Goal: Task Accomplishment & Management: Use online tool/utility

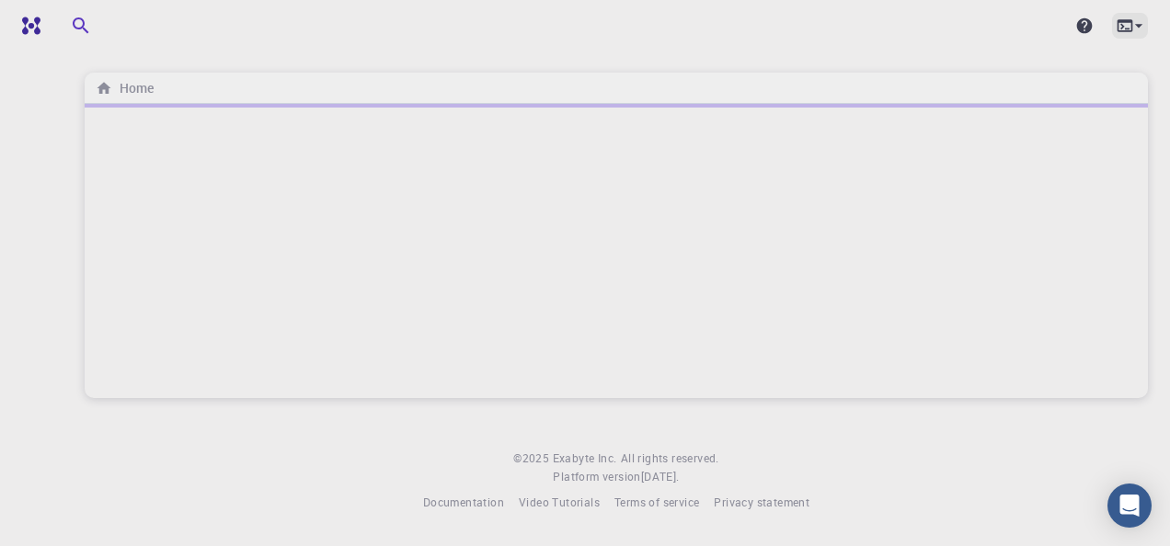
click at [1120, 31] on icon at bounding box center [1125, 25] width 16 height 12
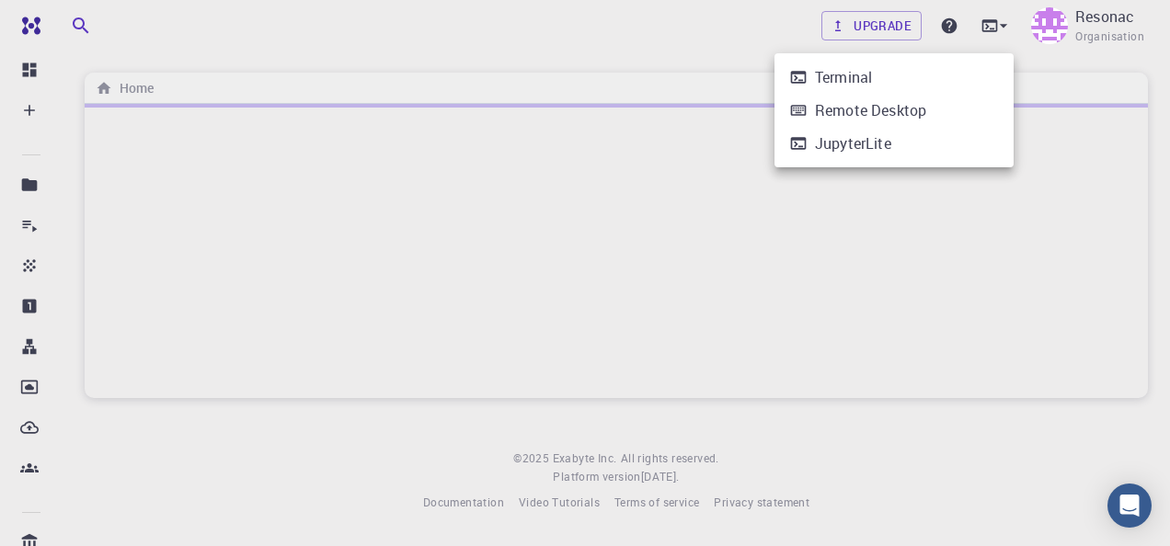
click at [965, 67] on li "Terminal" at bounding box center [894, 77] width 239 height 33
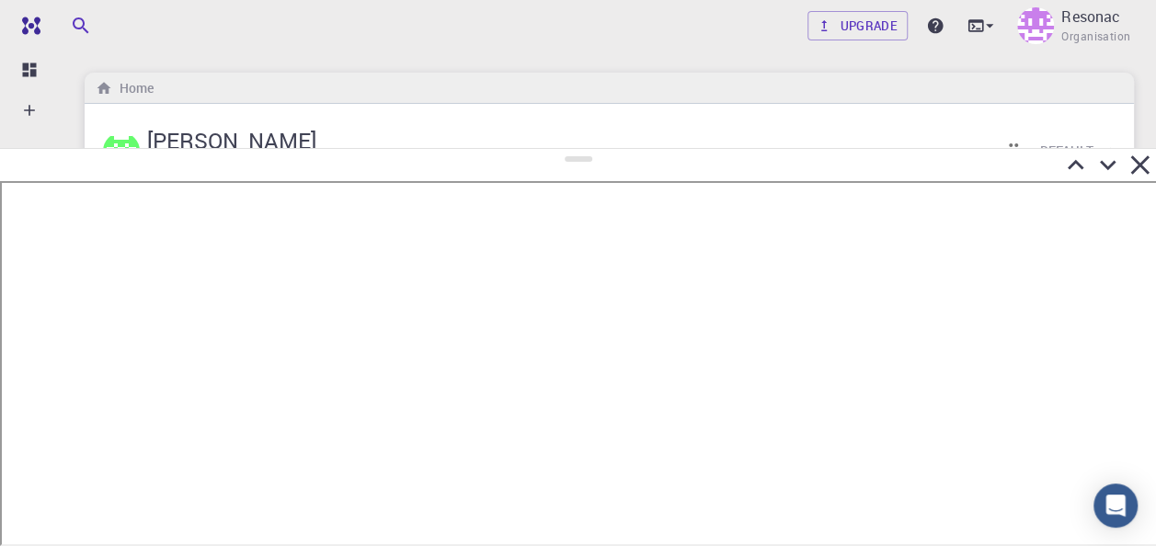
drag, startPoint x: 567, startPoint y: 282, endPoint x: 581, endPoint y: 147, distance: 135.1
click at [581, 148] on div at bounding box center [578, 347] width 1156 height 398
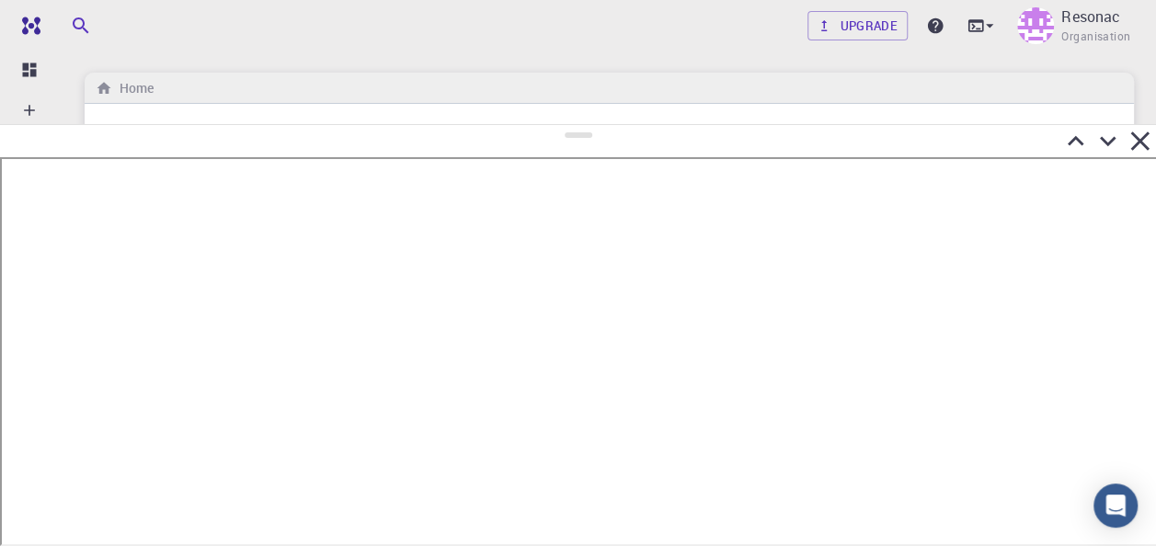
drag, startPoint x: 580, startPoint y: 155, endPoint x: 581, endPoint y: 130, distance: 24.9
click at [581, 131] on div at bounding box center [578, 335] width 1156 height 422
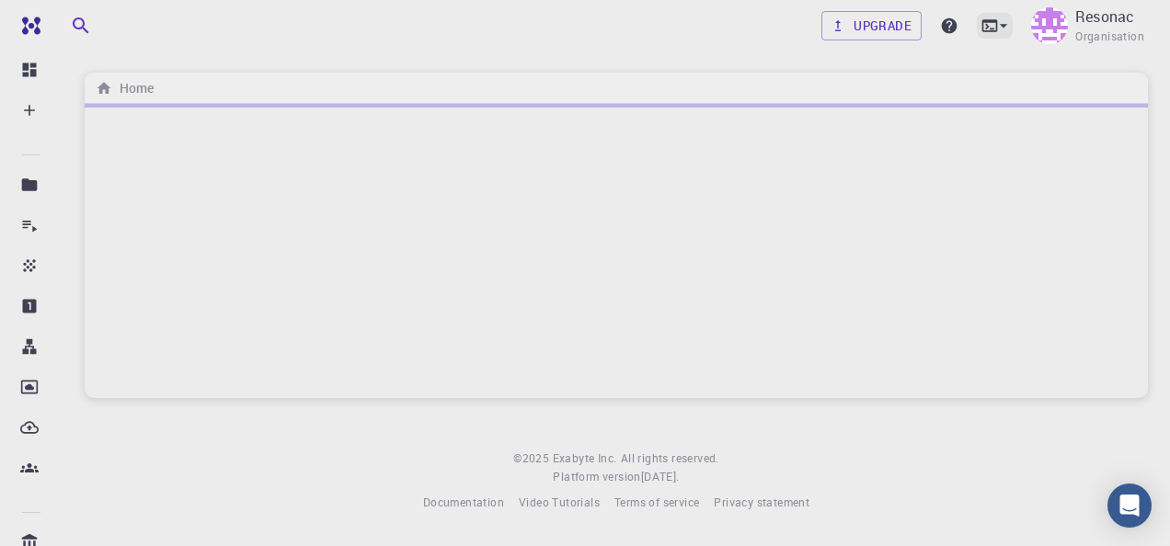
click at [1007, 18] on icon at bounding box center [1004, 26] width 18 height 18
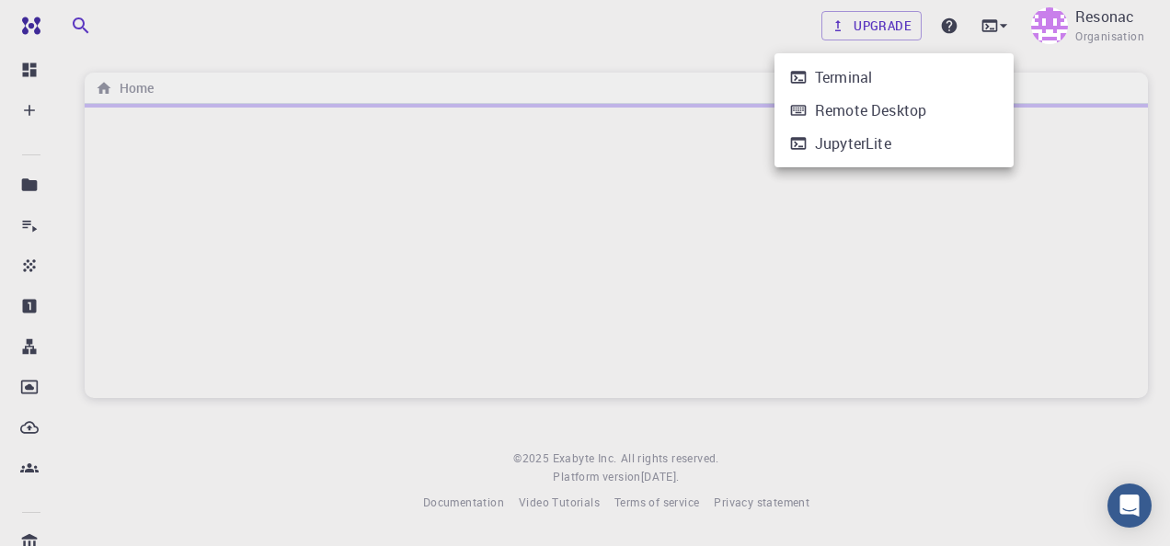
click at [920, 81] on li "Terminal" at bounding box center [894, 77] width 239 height 33
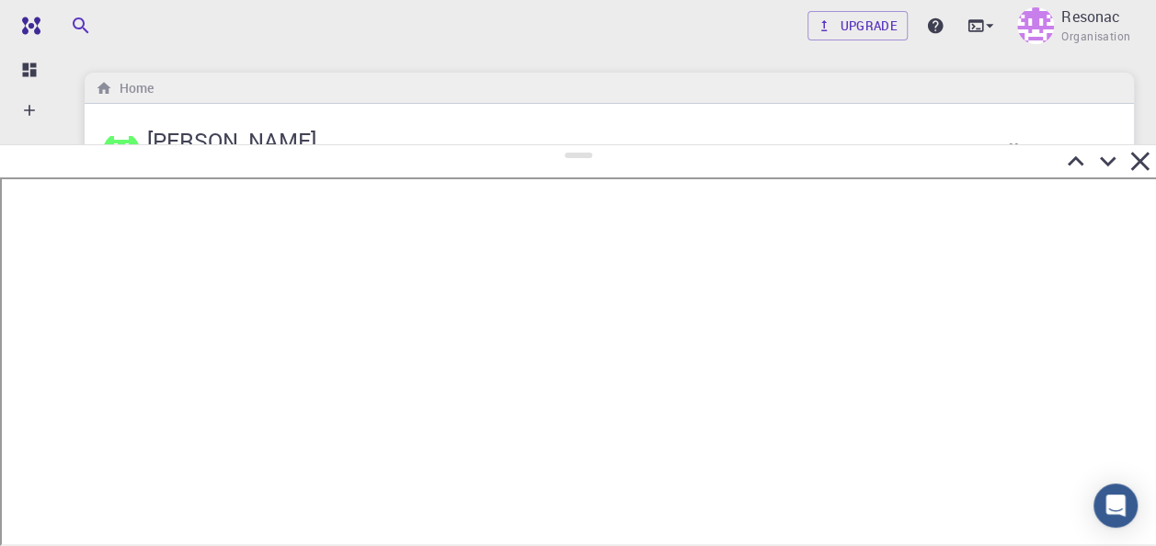
drag, startPoint x: 580, startPoint y: 282, endPoint x: 633, endPoint y: 107, distance: 183.6
click at [633, 144] on div at bounding box center [578, 345] width 1156 height 402
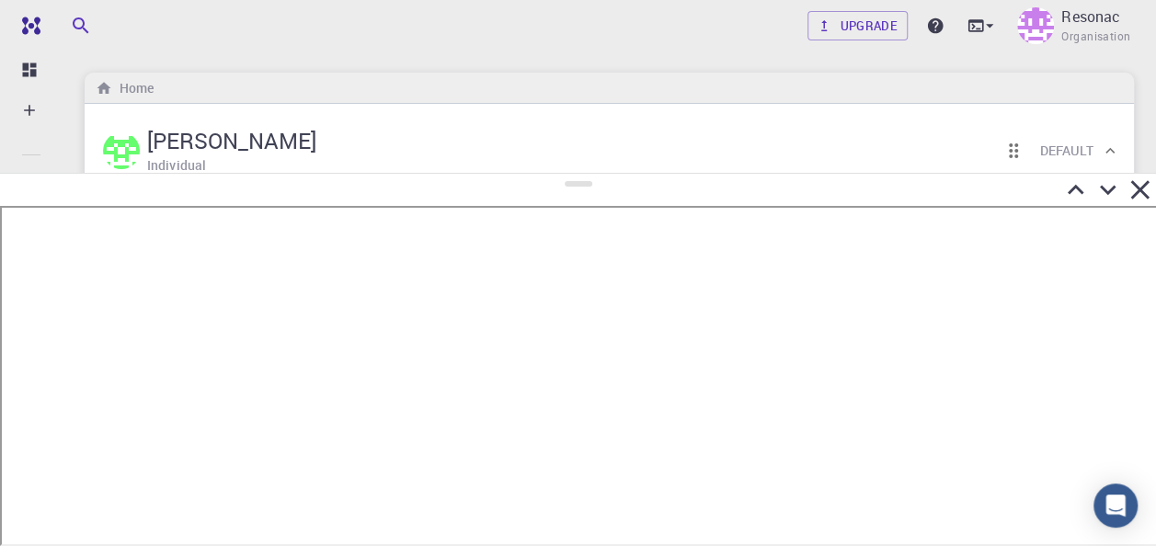
drag, startPoint x: 573, startPoint y: 114, endPoint x: 577, endPoint y: 144, distance: 29.7
click at [573, 173] on div at bounding box center [578, 360] width 1156 height 374
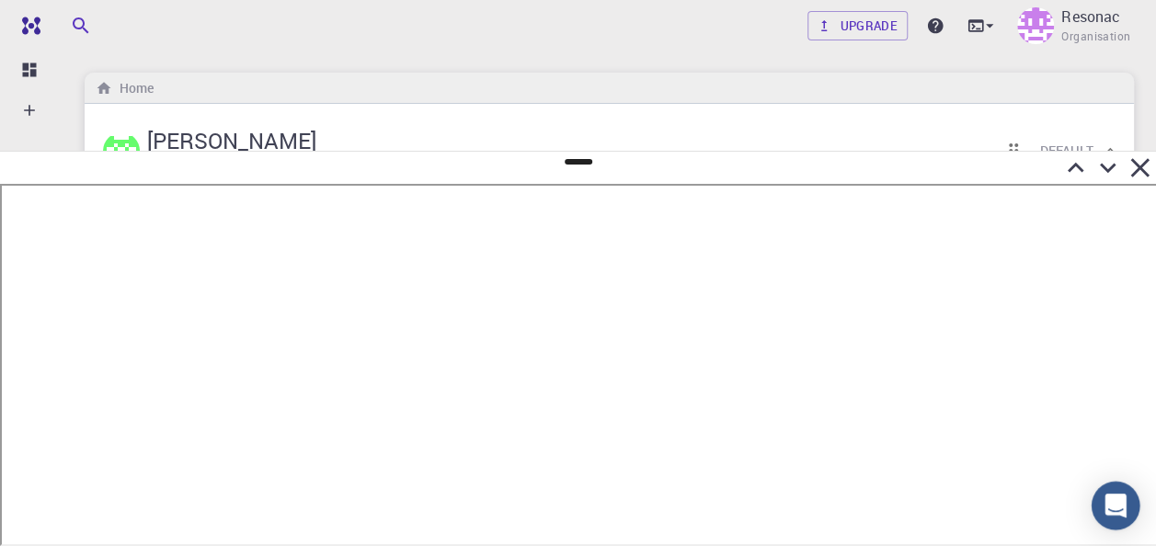
click at [1131, 502] on div "Open Intercom Messenger" at bounding box center [1116, 506] width 49 height 49
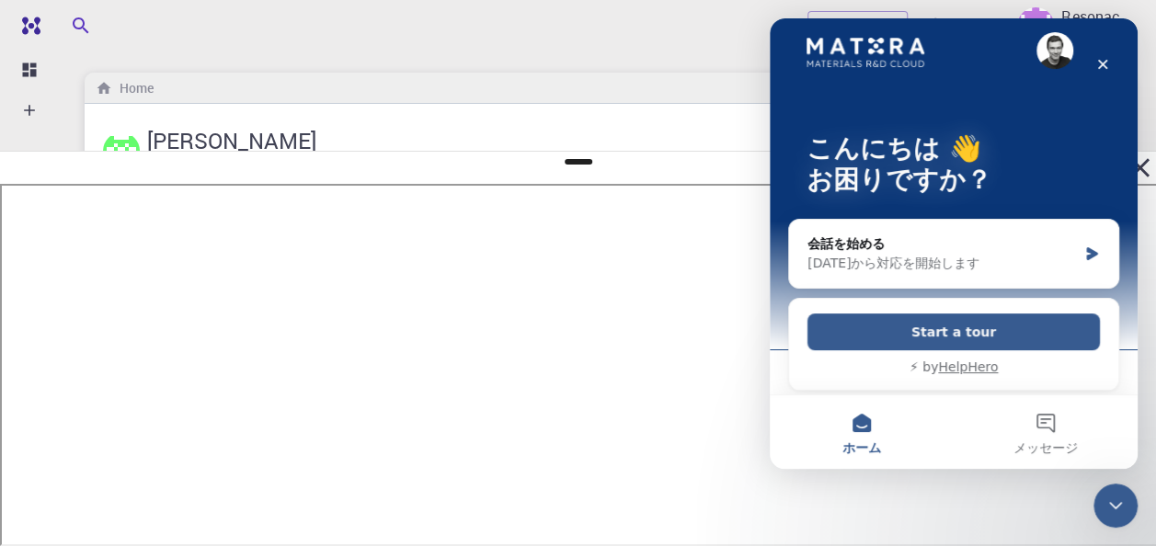
scroll to position [20, 0]
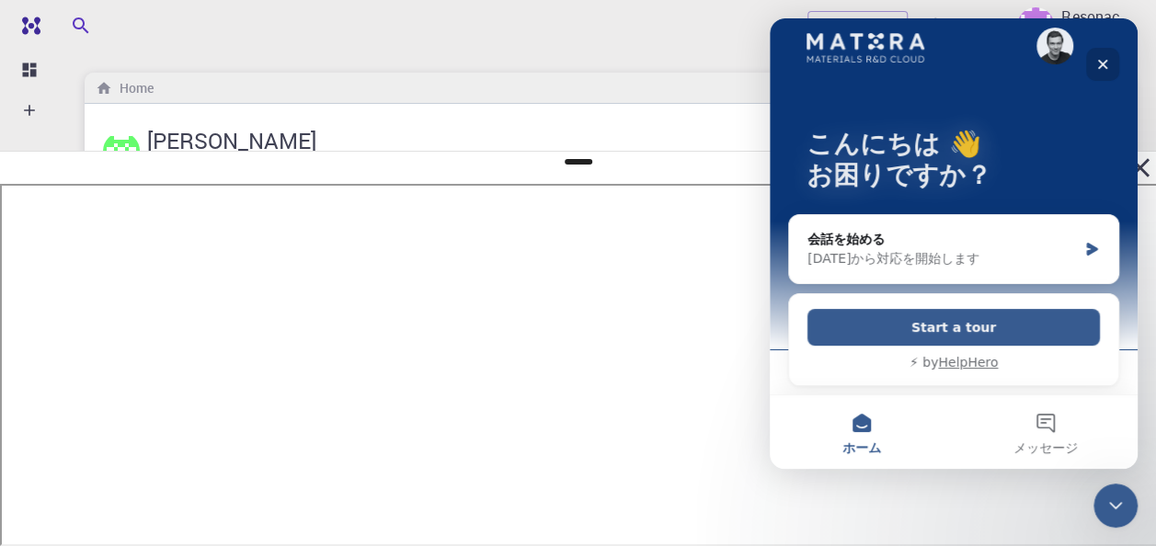
click at [1095, 70] on div "クローズ" at bounding box center [1103, 64] width 33 height 33
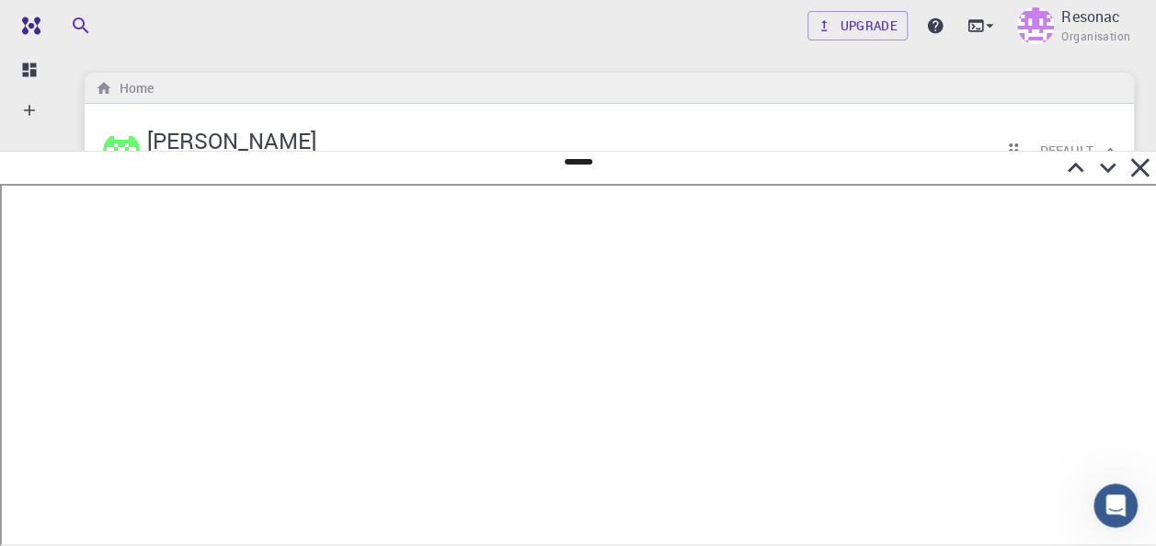
scroll to position [0, 0]
click at [457, 77] on div "Home" at bounding box center [610, 88] width 1050 height 31
click at [1148, 167] on icon at bounding box center [1140, 168] width 32 height 32
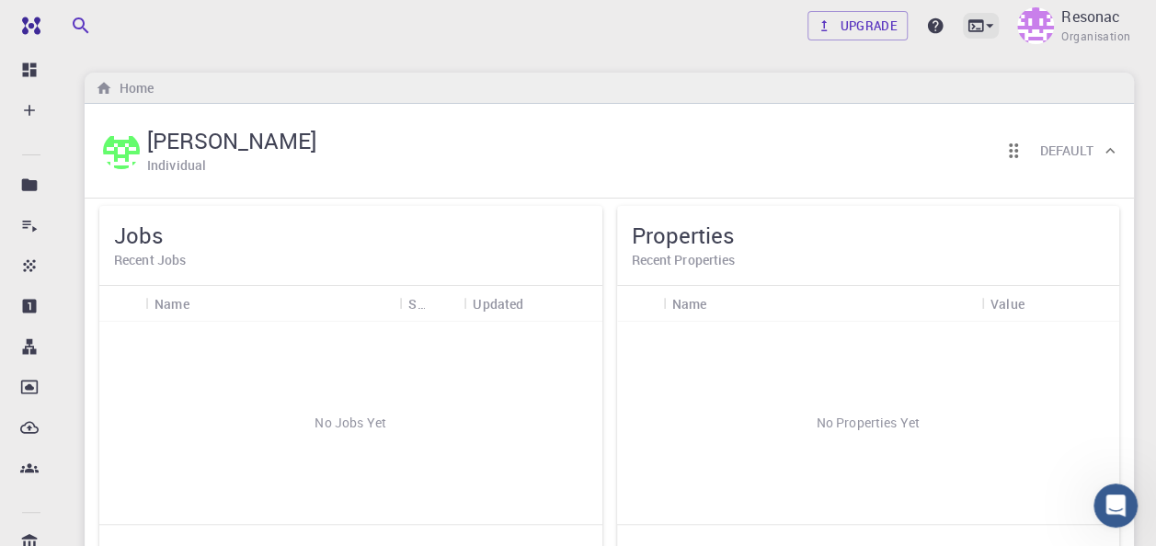
click at [985, 22] on icon at bounding box center [990, 26] width 18 height 18
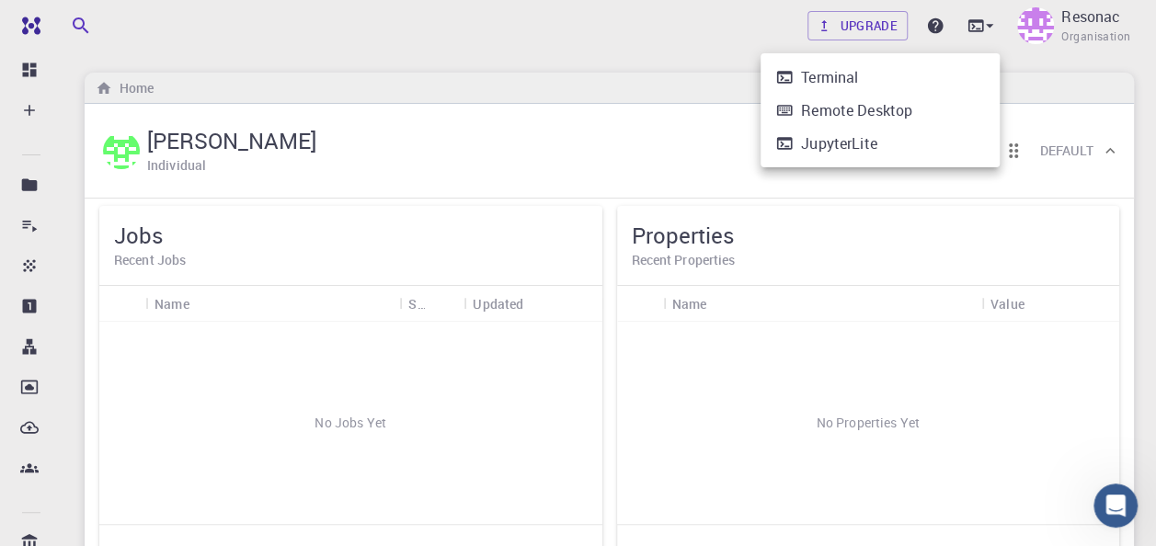
click at [39, 11] on div at bounding box center [578, 273] width 1156 height 546
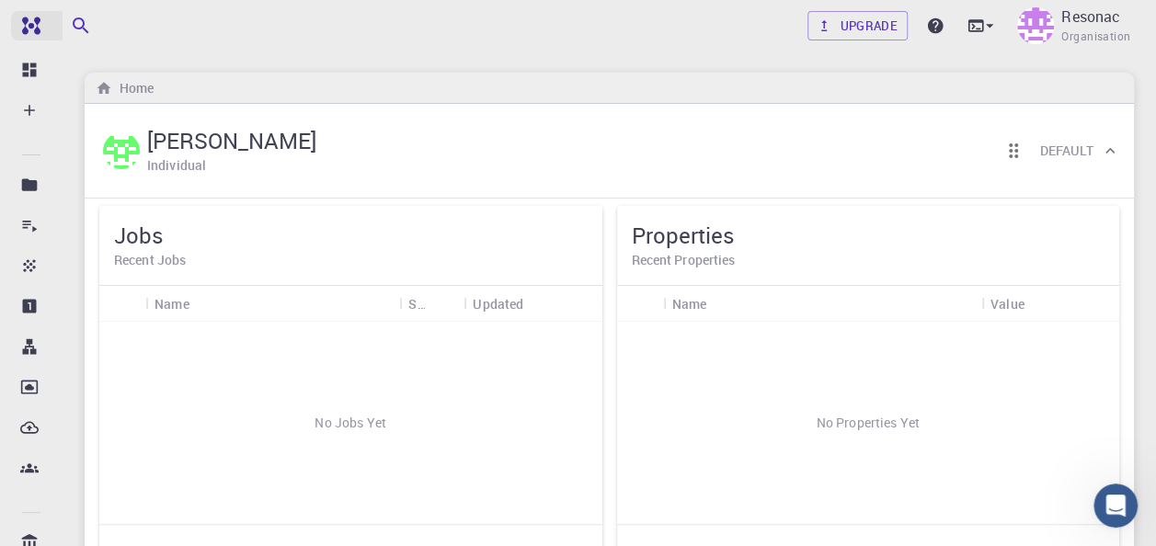
click at [39, 17] on img at bounding box center [28, 26] width 26 height 18
click at [35, 381] on icon at bounding box center [29, 388] width 17 height 14
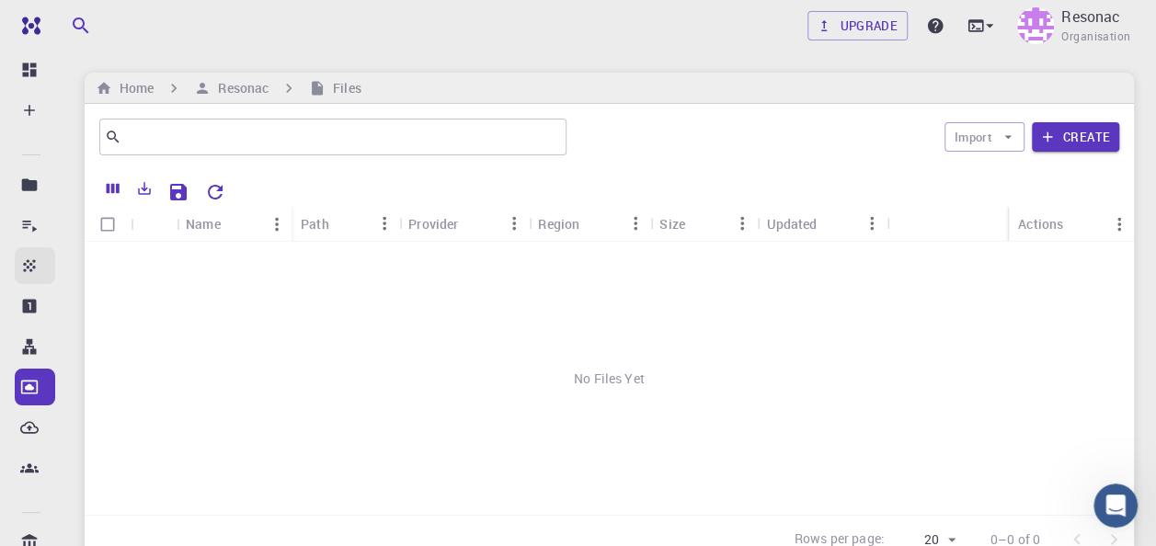
click at [28, 259] on icon at bounding box center [29, 266] width 18 height 18
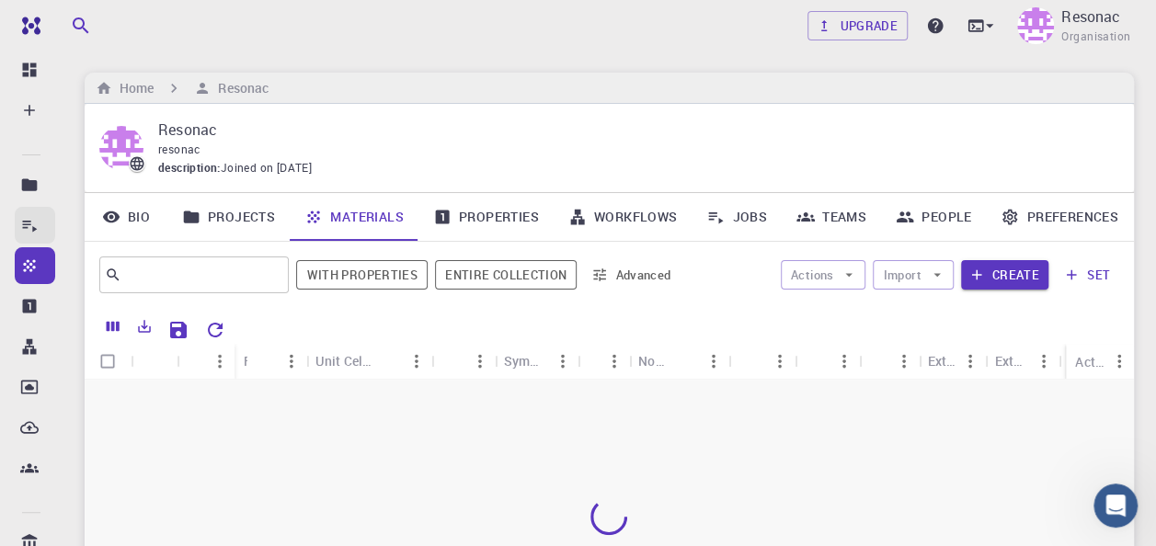
click at [25, 236] on link "Jobs" at bounding box center [35, 225] width 40 height 37
click at [25, 228] on icon at bounding box center [29, 225] width 18 height 18
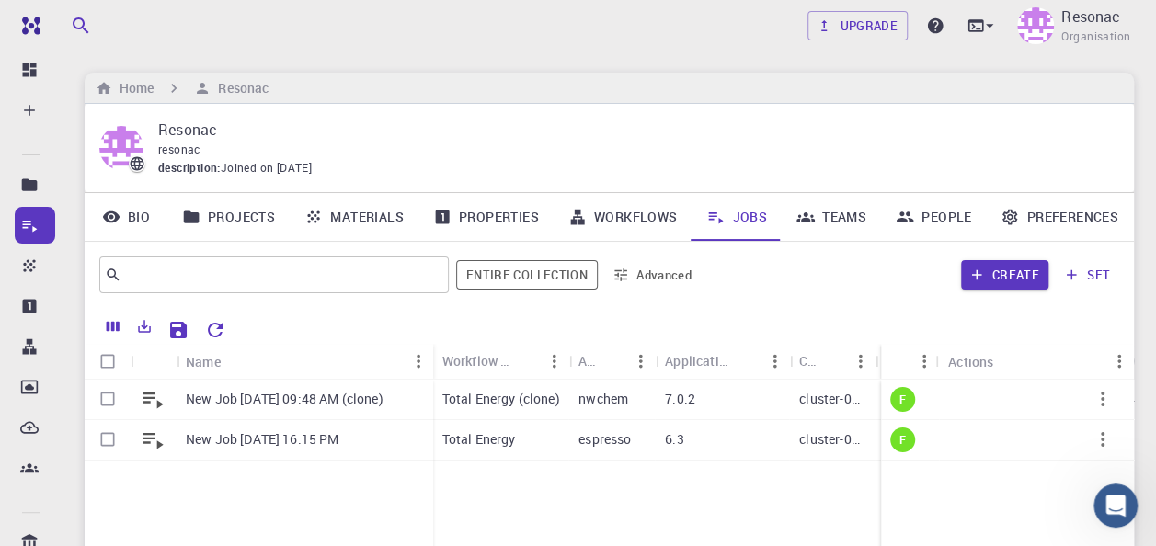
click at [973, 40] on div "Upgrade Resonac Organisation" at bounding box center [971, 26] width 327 height 48
click at [980, 31] on icon at bounding box center [977, 25] width 16 height 12
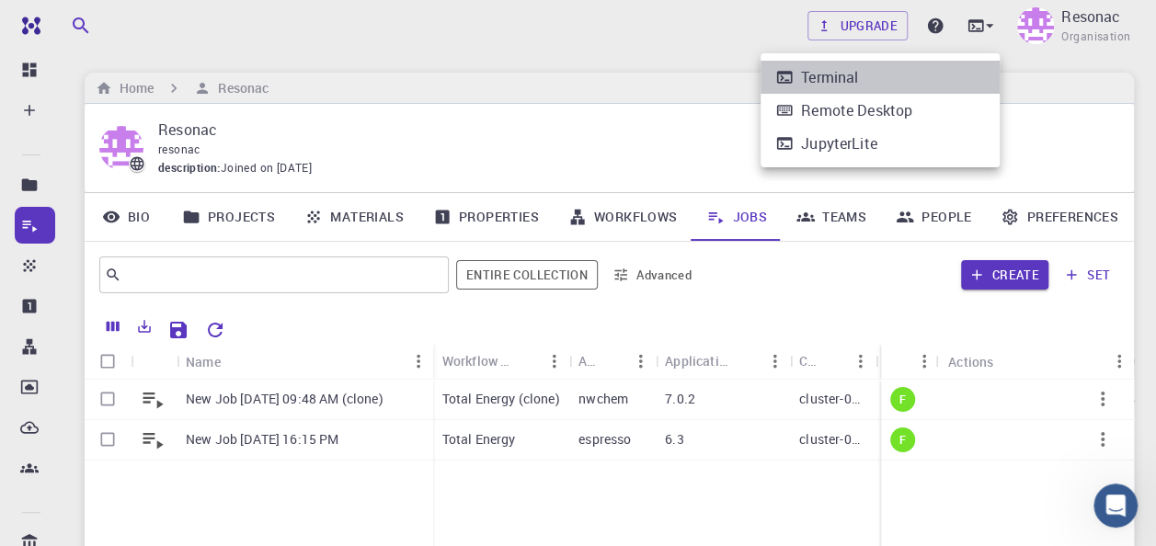
click at [903, 84] on li "Terminal" at bounding box center [880, 77] width 239 height 33
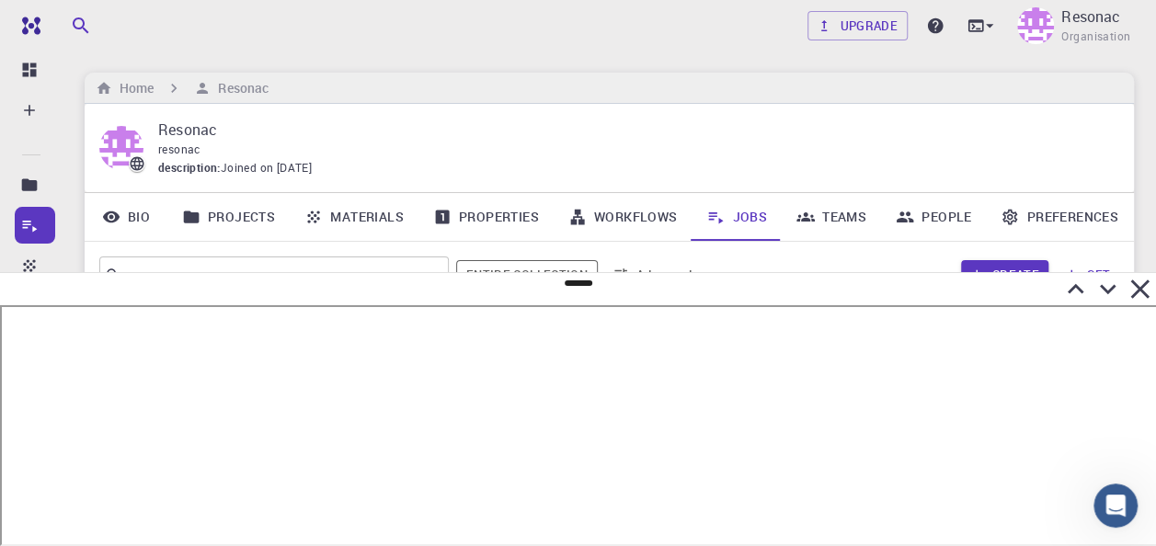
click at [580, 278] on div at bounding box center [578, 289] width 1156 height 32
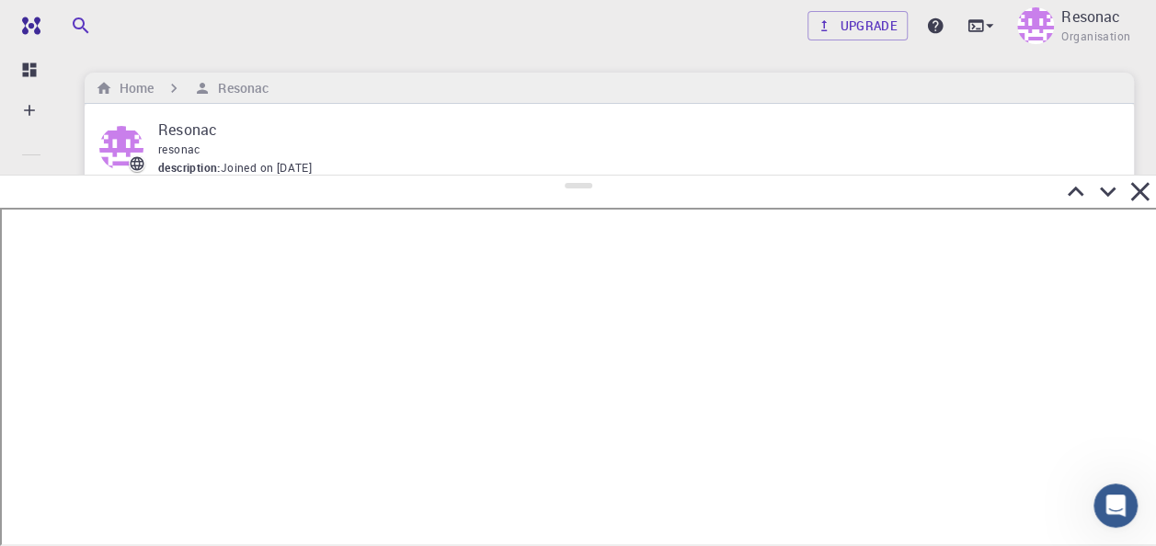
drag, startPoint x: 580, startPoint y: 284, endPoint x: 581, endPoint y: 176, distance: 108.6
click at [581, 176] on div at bounding box center [578, 361] width 1156 height 372
drag, startPoint x: 584, startPoint y: 184, endPoint x: 587, endPoint y: 121, distance: 62.6
click at [587, 167] on div at bounding box center [578, 357] width 1156 height 380
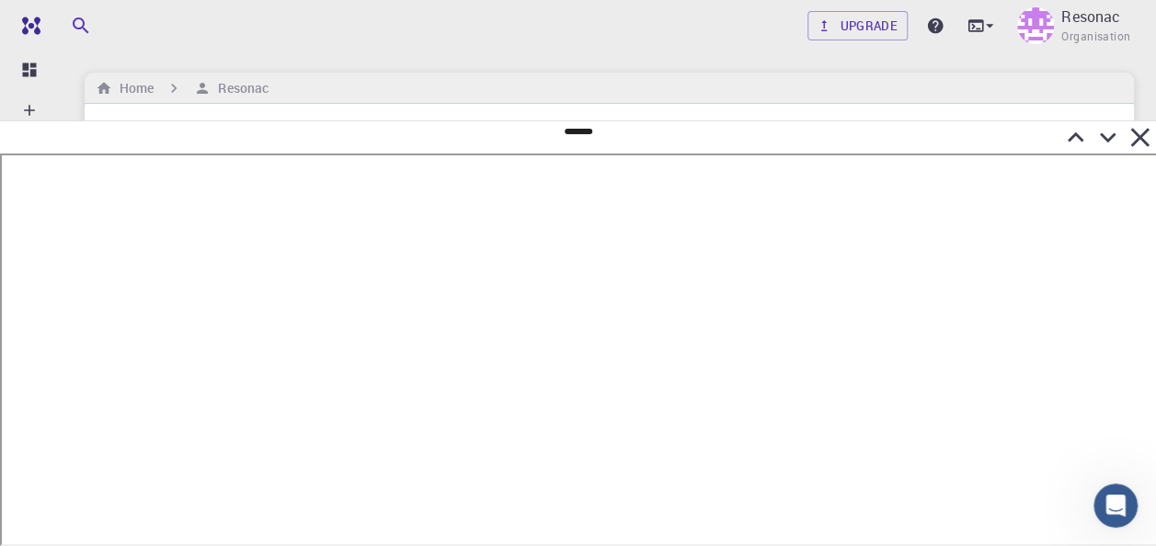
click at [1131, 135] on icon at bounding box center [1140, 137] width 32 height 32
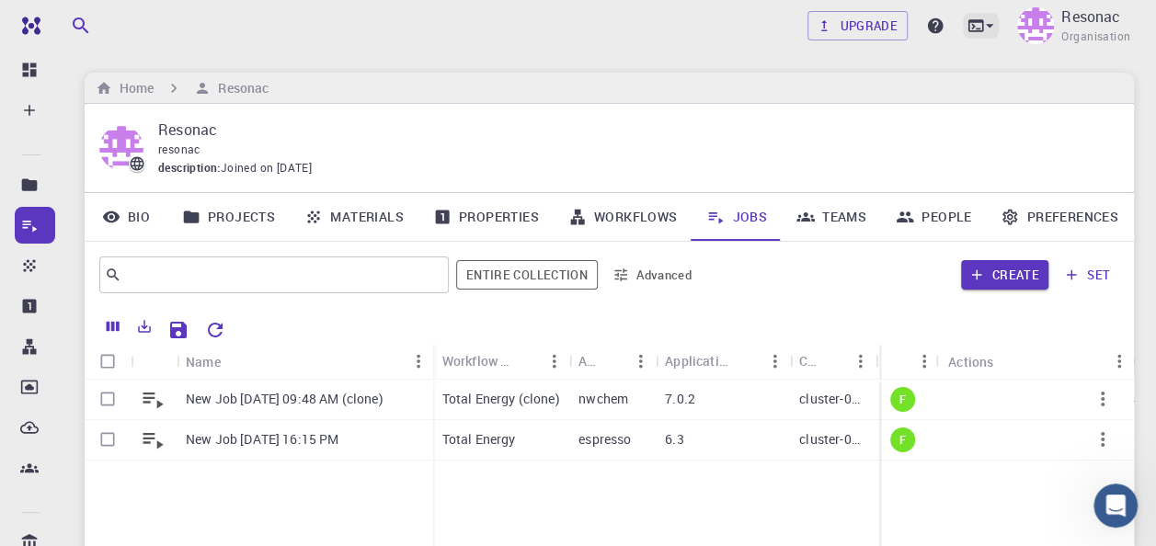
click at [986, 33] on icon at bounding box center [990, 26] width 18 height 18
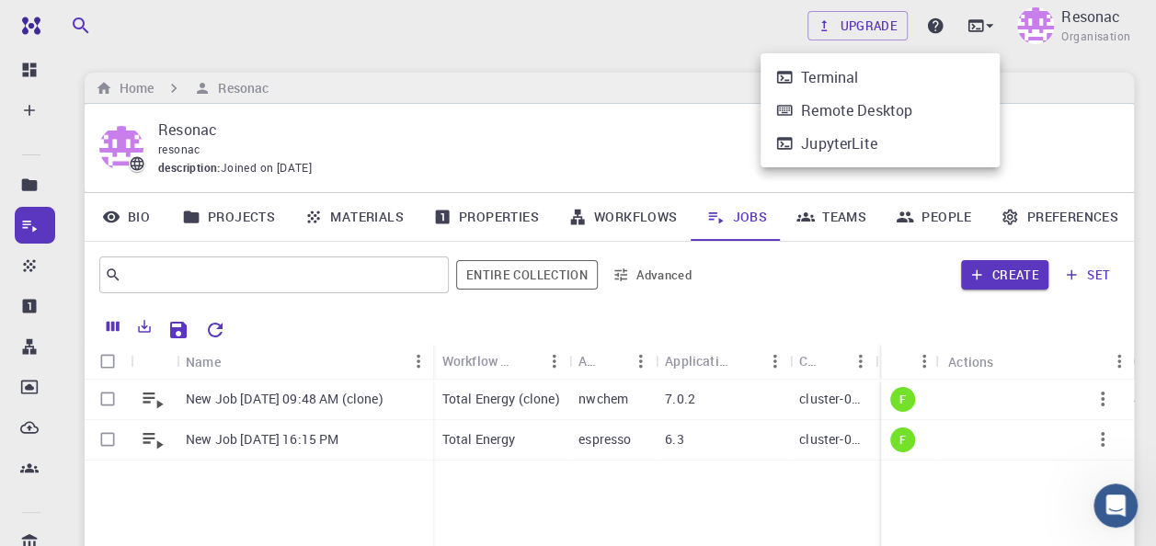
click at [905, 90] on li "Terminal" at bounding box center [880, 77] width 239 height 33
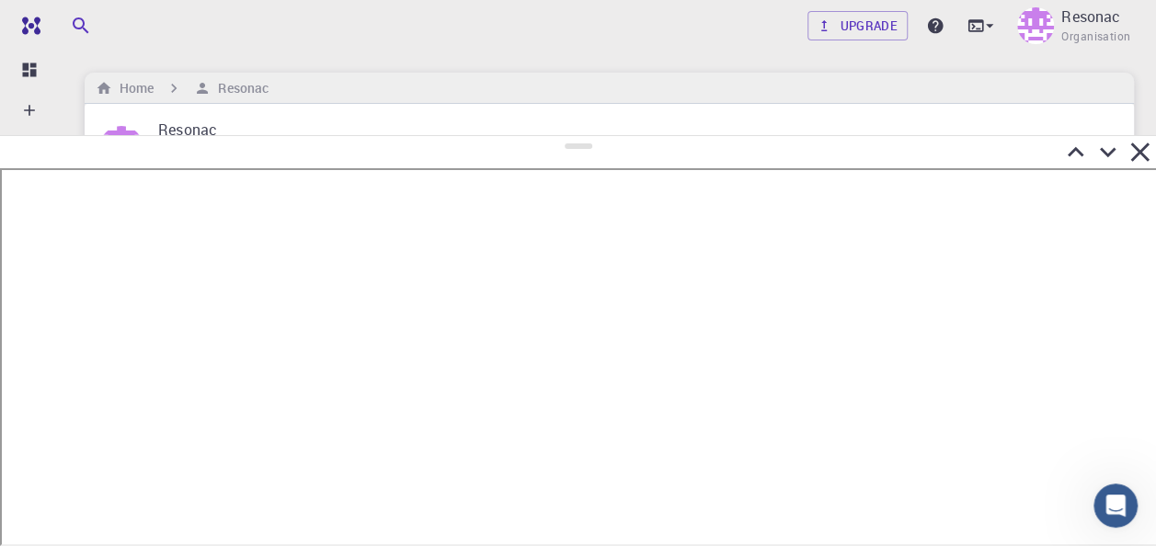
drag, startPoint x: 574, startPoint y: 284, endPoint x: 580, endPoint y: 119, distance: 165.7
click at [580, 135] on div at bounding box center [578, 340] width 1156 height 411
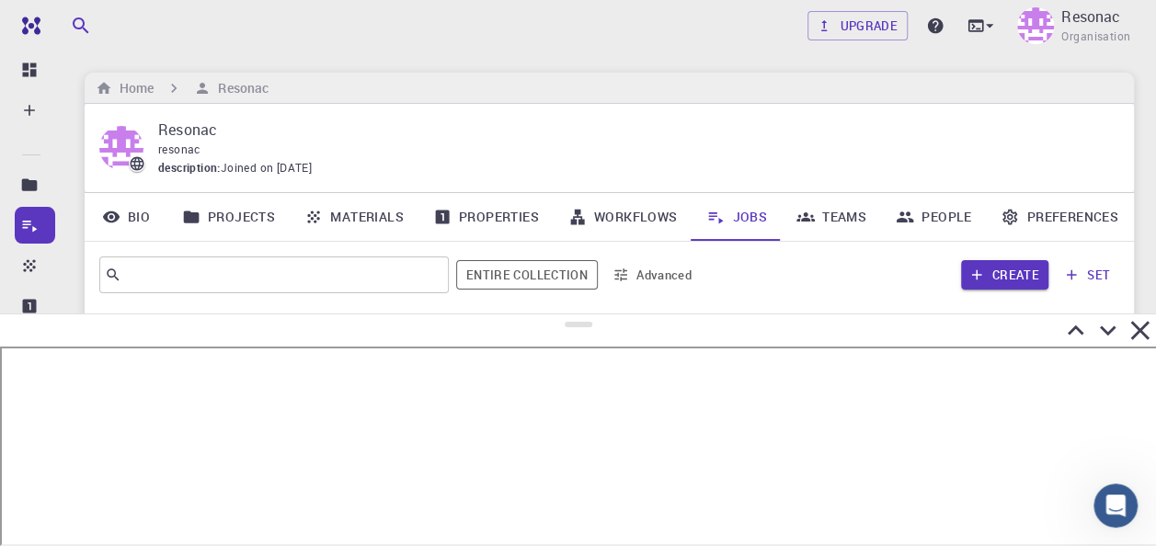
drag, startPoint x: 572, startPoint y: 130, endPoint x: 550, endPoint y: 315, distance: 186.2
click at [550, 315] on div at bounding box center [578, 430] width 1156 height 233
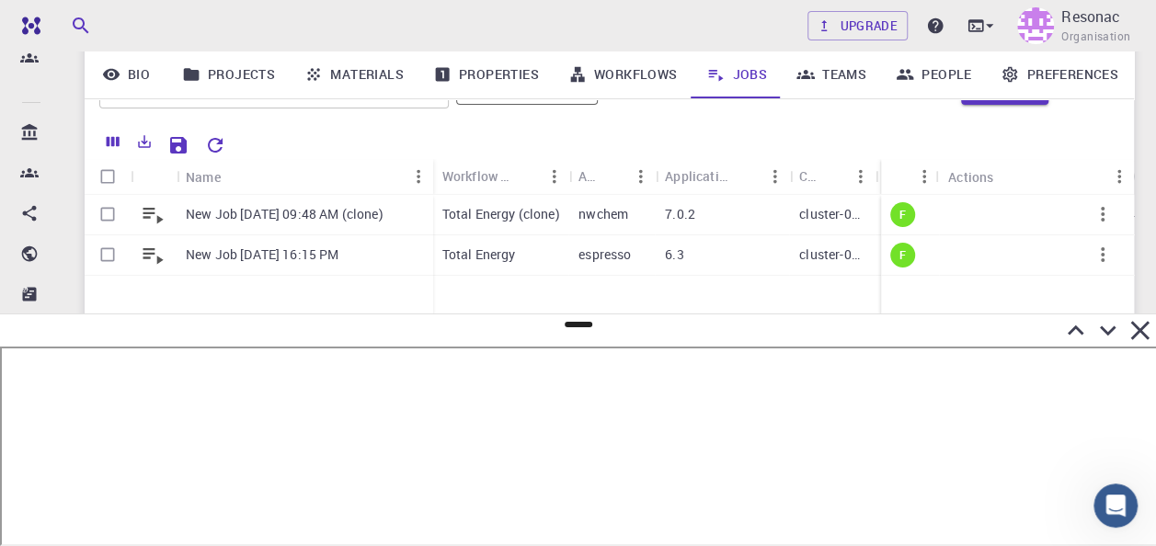
scroll to position [408, 0]
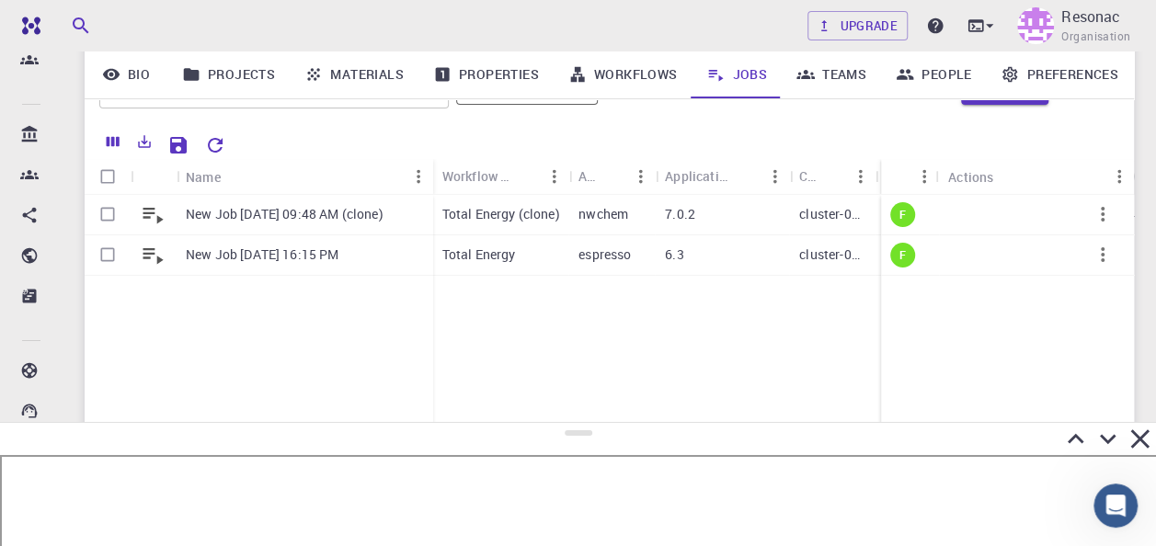
drag, startPoint x: 570, startPoint y: 324, endPoint x: 482, endPoint y: 421, distance: 131.6
click at [482, 422] on div at bounding box center [578, 484] width 1156 height 124
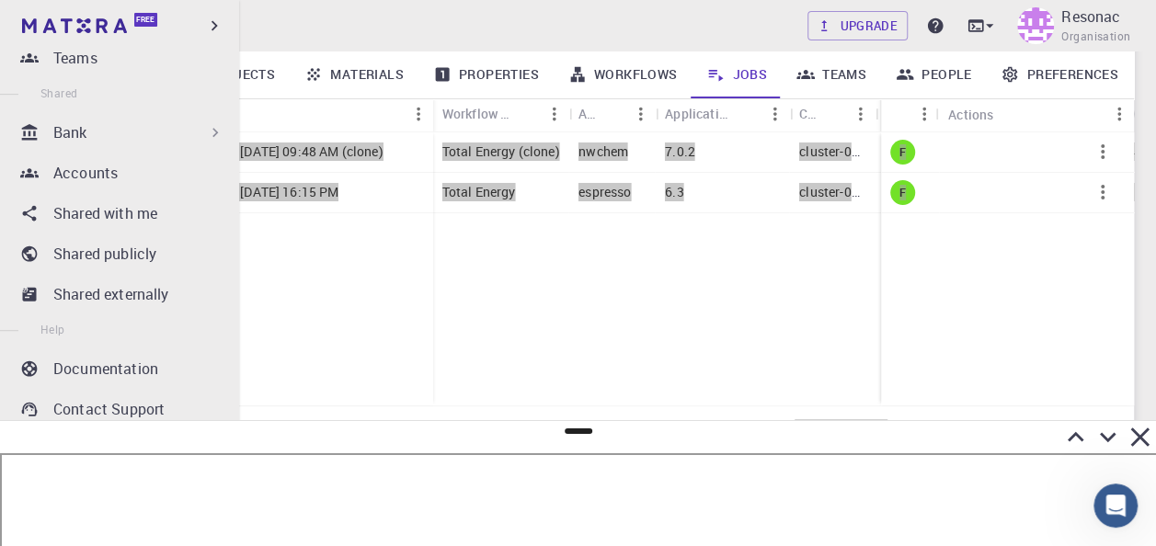
scroll to position [300, 0]
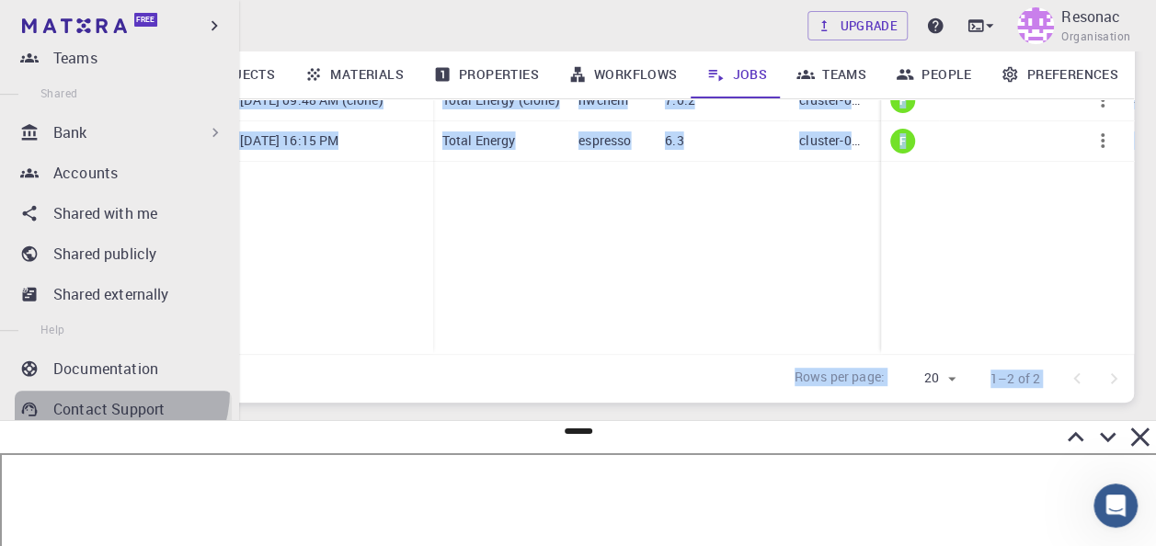
click at [111, 391] on link "Contact Support" at bounding box center [123, 409] width 217 height 37
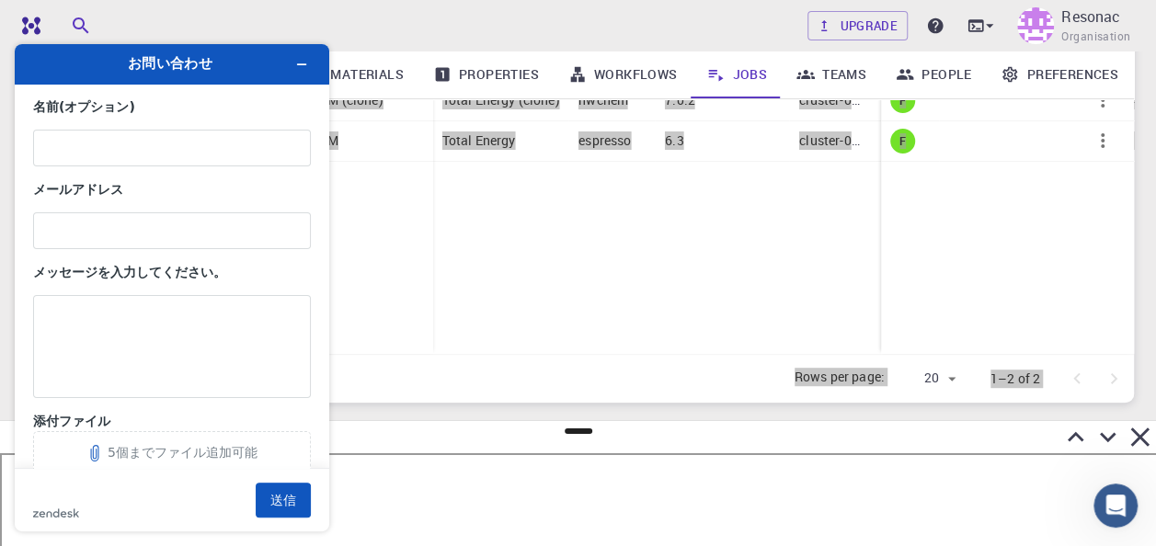
scroll to position [0, 0]
click at [303, 61] on icon "ウィジェットを最小化" at bounding box center [301, 64] width 13 height 13
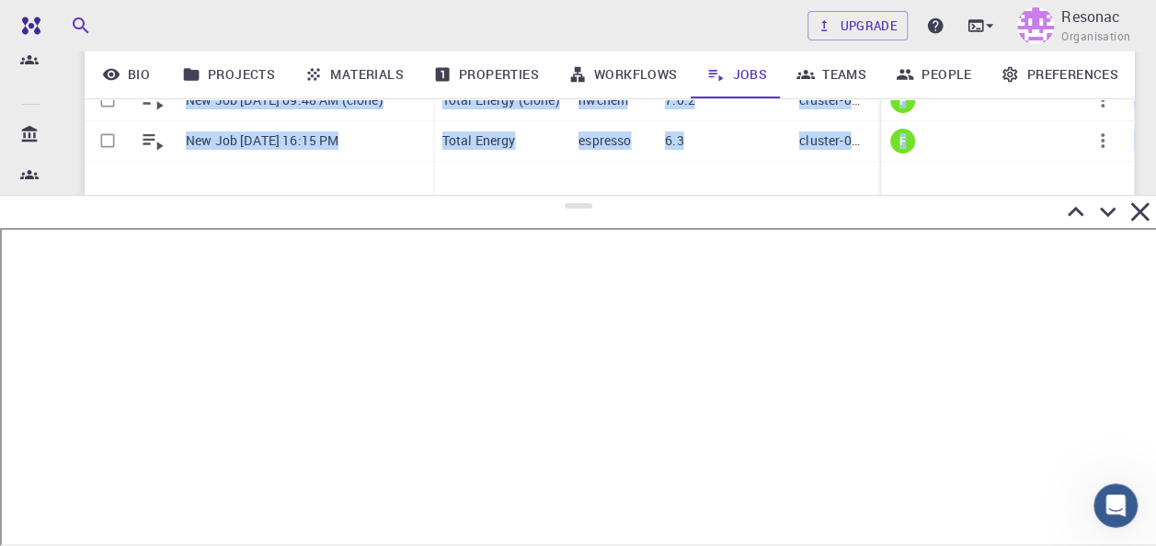
click at [604, 196] on div at bounding box center [578, 212] width 1156 height 32
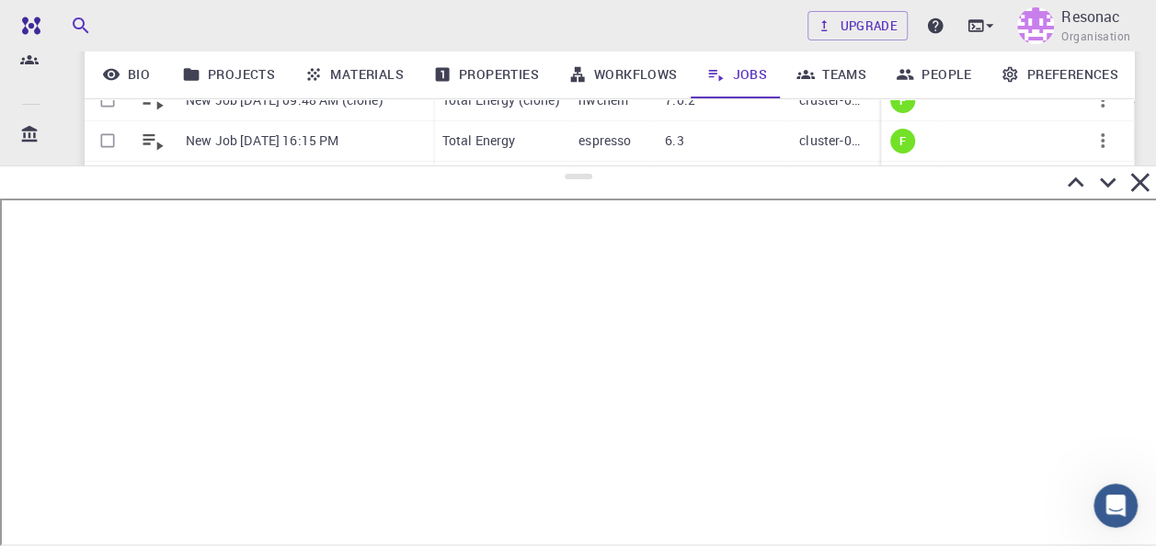
drag, startPoint x: 585, startPoint y: 205, endPoint x: 598, endPoint y: 167, distance: 40.7
click at [598, 167] on div at bounding box center [578, 356] width 1156 height 381
click at [1138, 180] on icon at bounding box center [1140, 182] width 18 height 18
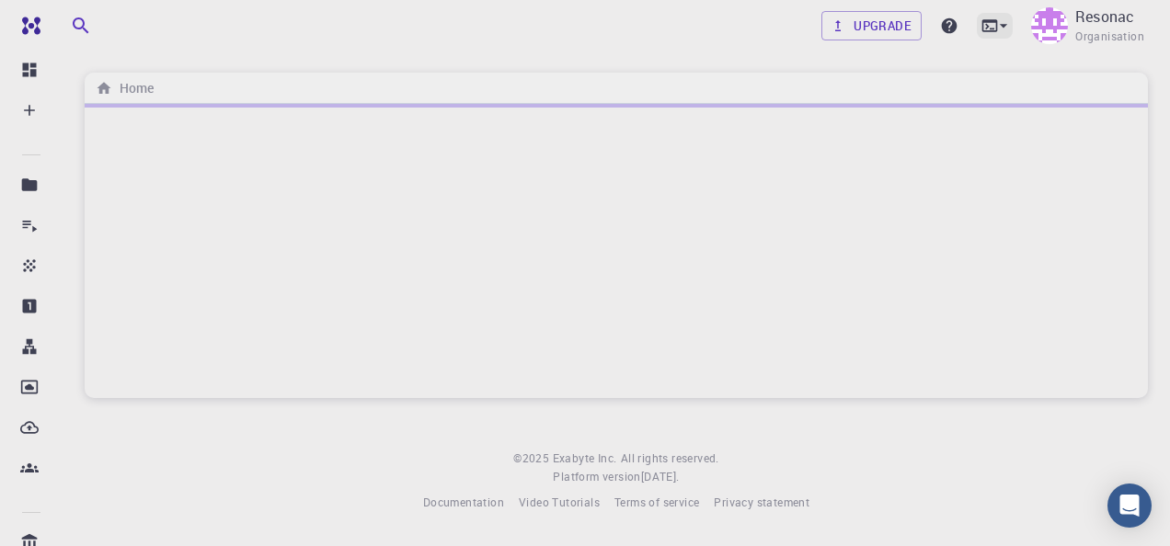
click at [994, 23] on icon at bounding box center [990, 26] width 18 height 18
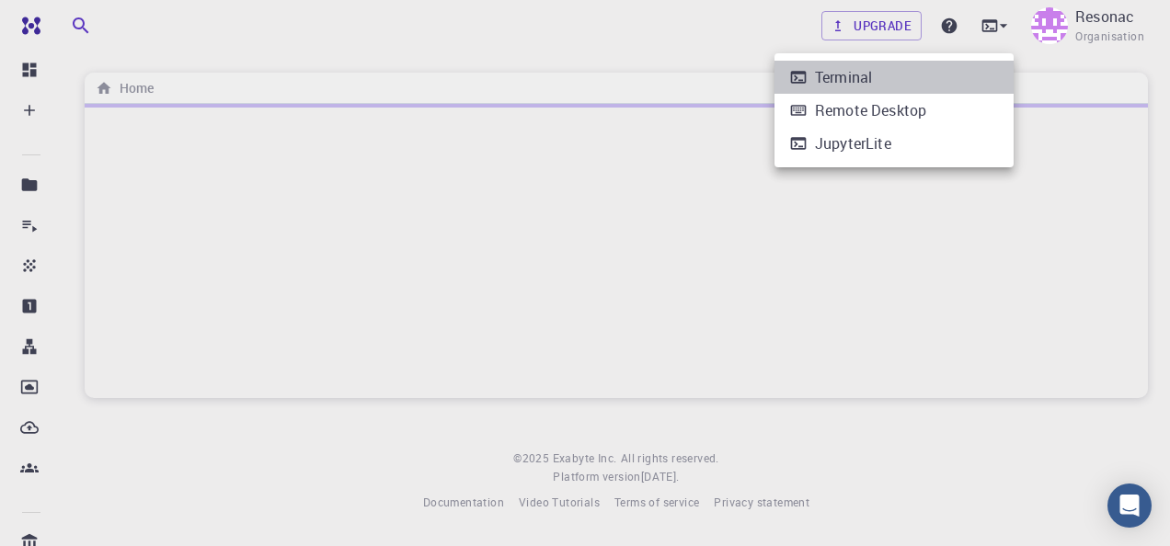
click at [972, 89] on li "Terminal" at bounding box center [894, 77] width 239 height 33
